Goal: Register for event/course

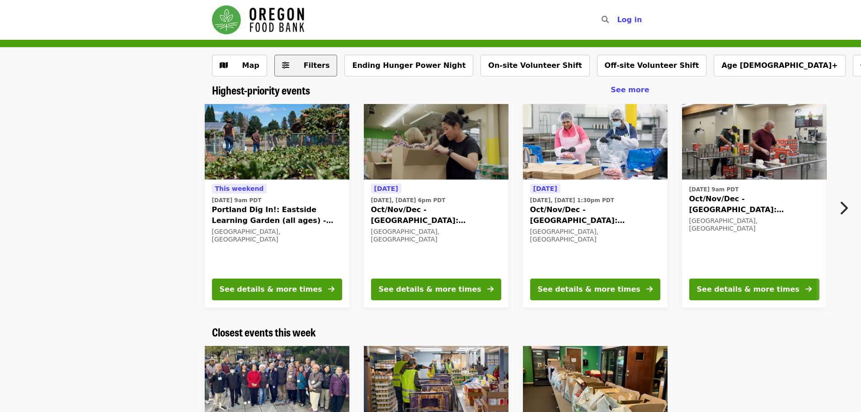
click at [307, 58] on button "Filters" at bounding box center [305, 66] width 63 height 22
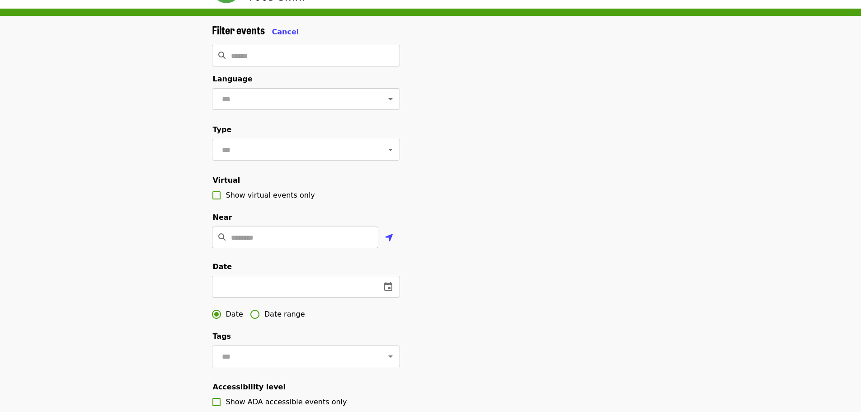
scroll to position [45, 0]
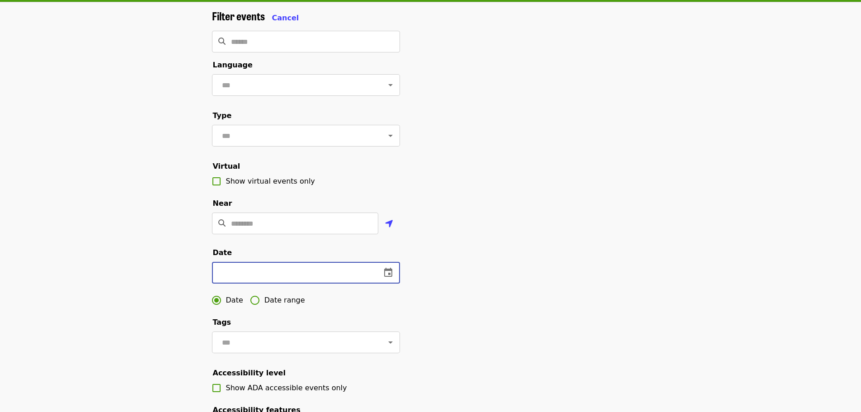
click at [242, 283] on input "text" at bounding box center [293, 273] width 162 height 22
click at [388, 278] on icon "change date" at bounding box center [388, 272] width 11 height 11
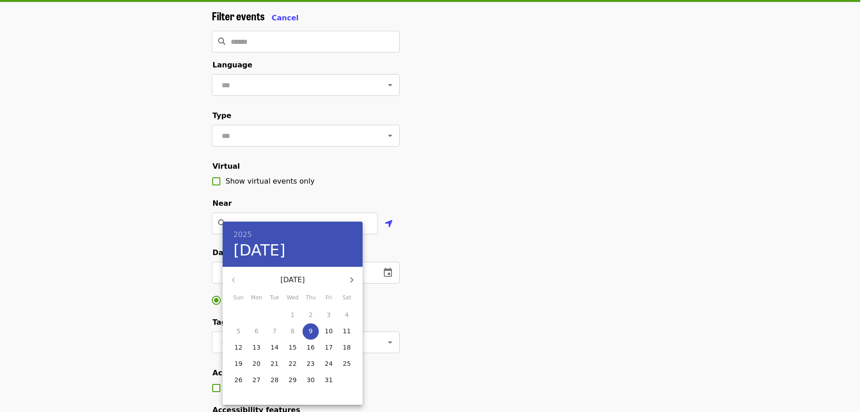
click at [351, 279] on icon "button" at bounding box center [351, 279] width 11 height 11
click at [313, 377] on p "27" at bounding box center [311, 379] width 8 height 9
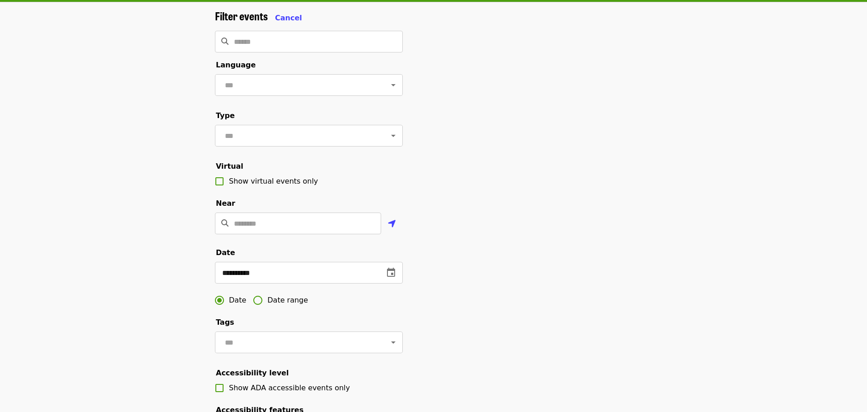
type input "**********"
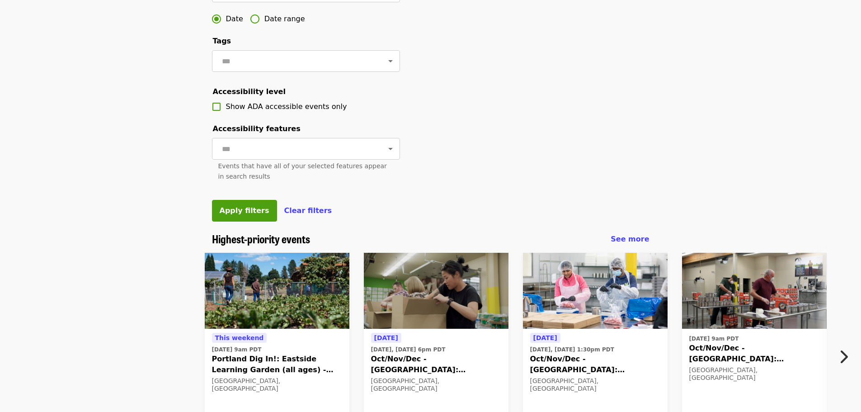
scroll to position [361, 0]
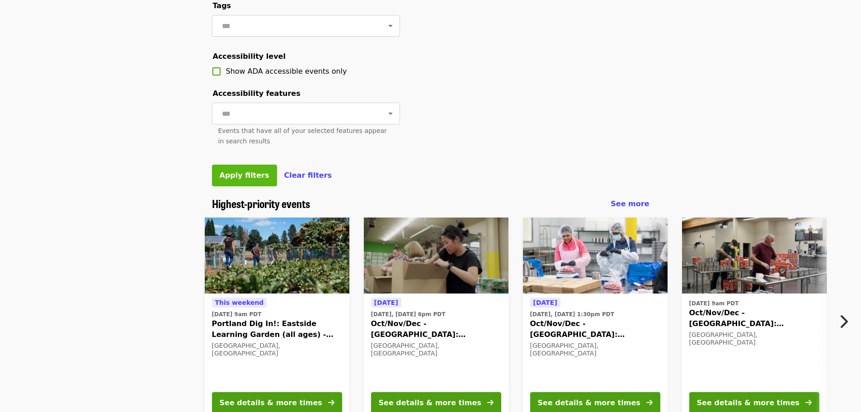
click at [235, 179] on span "Apply filters" at bounding box center [245, 175] width 50 height 9
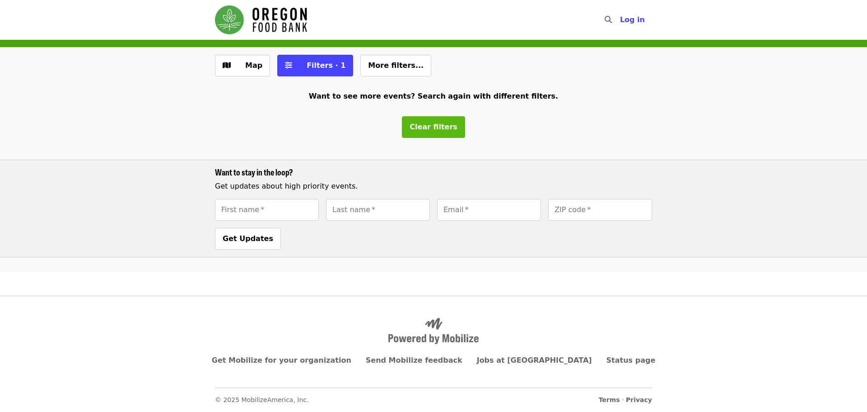
click at [435, 129] on span "Clear filters" at bounding box center [434, 126] width 48 height 9
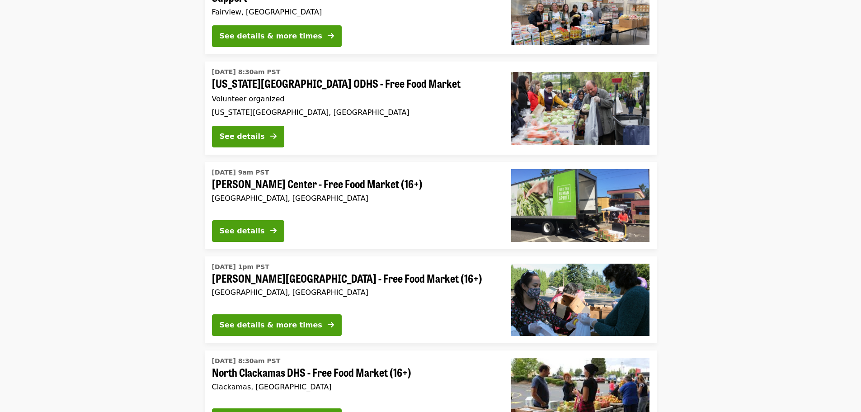
scroll to position [2332, 0]
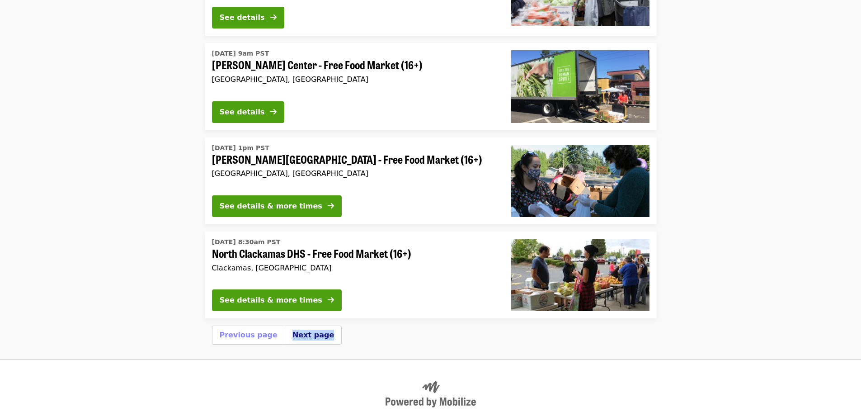
drag, startPoint x: 281, startPoint y: 278, endPoint x: 292, endPoint y: 267, distance: 16.0
click at [285, 325] on div "Next page" at bounding box center [313, 334] width 57 height 19
click at [293, 329] on button "Next page" at bounding box center [313, 334] width 42 height 11
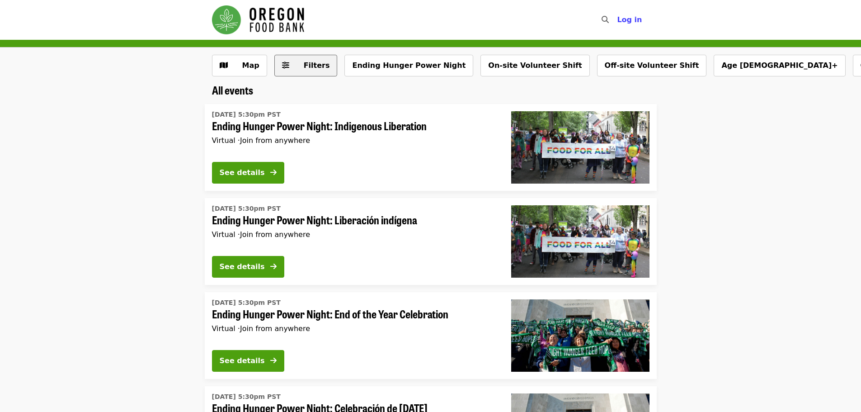
click at [300, 63] on span "Filters" at bounding box center [312, 65] width 35 height 11
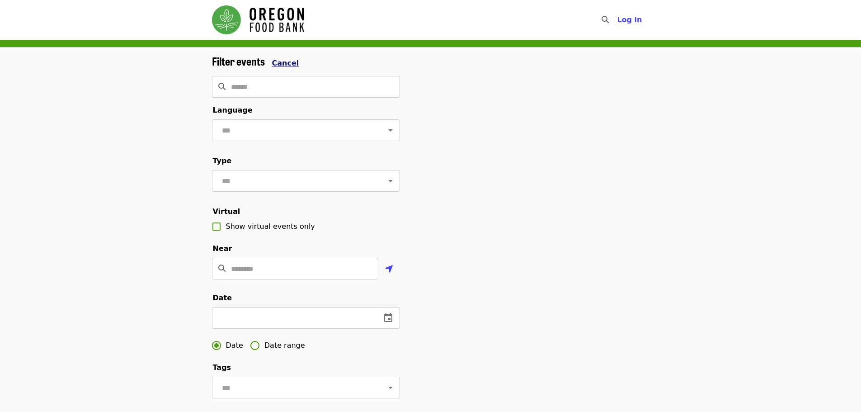
click at [287, 65] on span "Cancel" at bounding box center [285, 63] width 27 height 9
